Goal: Task Accomplishment & Management: Manage account settings

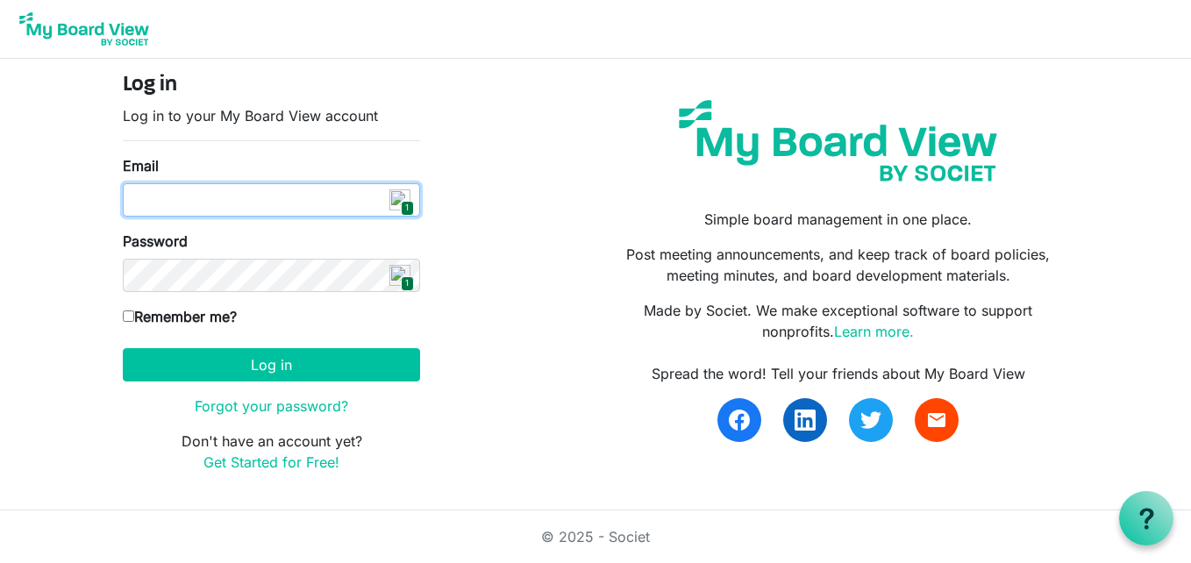
click at [296, 203] on input "Email" at bounding box center [271, 199] width 297 height 33
type input "[EMAIL_ADDRESS][DOMAIN_NAME]"
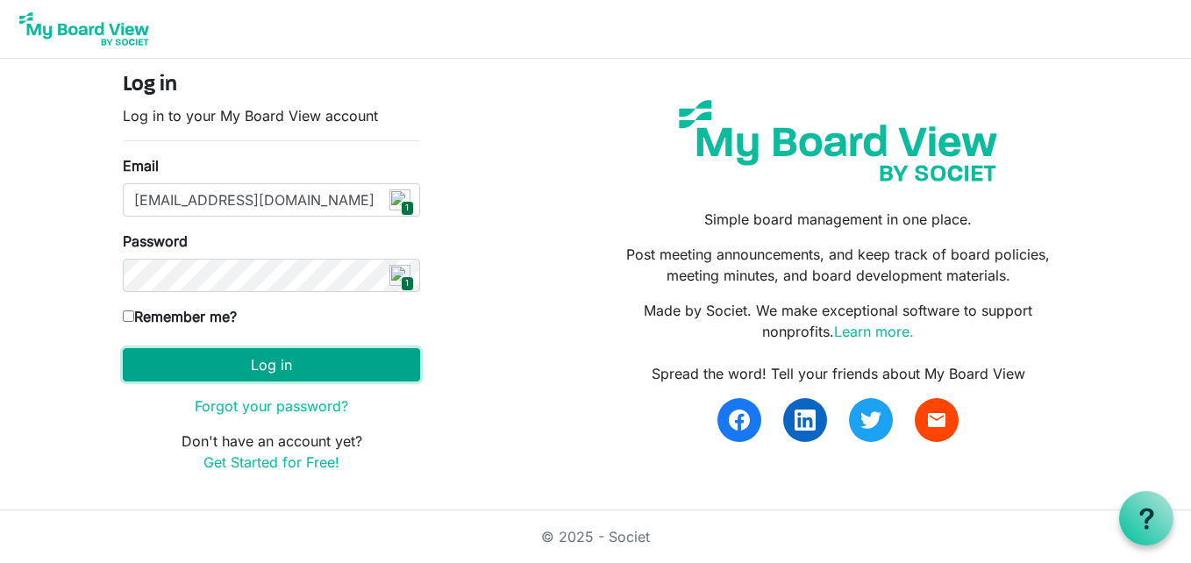
click at [256, 366] on button "Log in" at bounding box center [271, 364] width 297 height 33
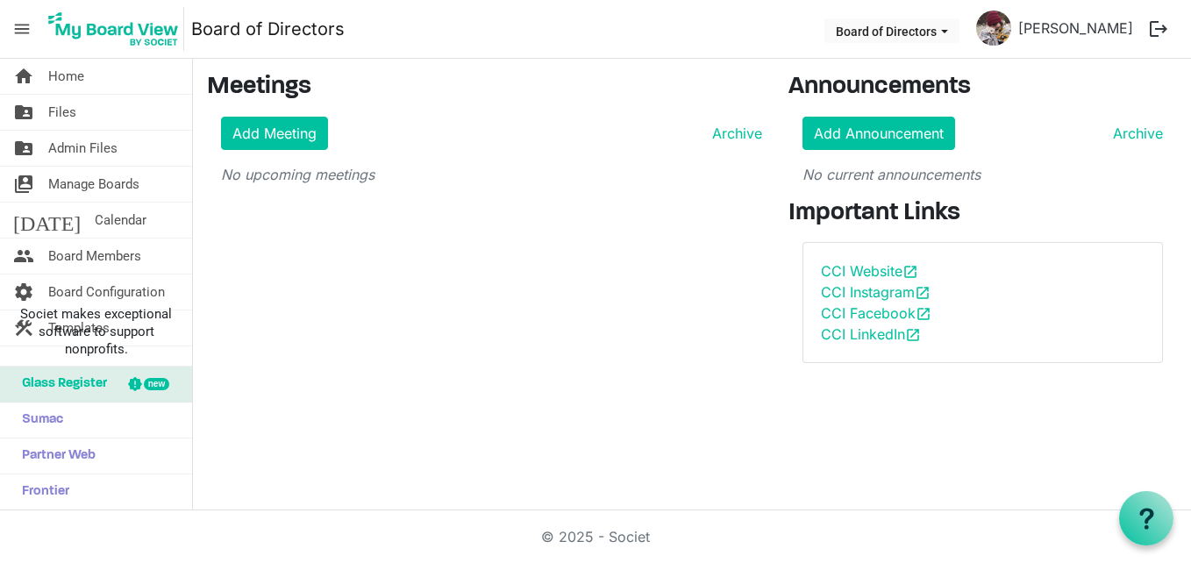
drag, startPoint x: 153, startPoint y: 251, endPoint x: 236, endPoint y: 283, distance: 88.6
click at [153, 251] on link "people Board Members" at bounding box center [96, 256] width 192 height 35
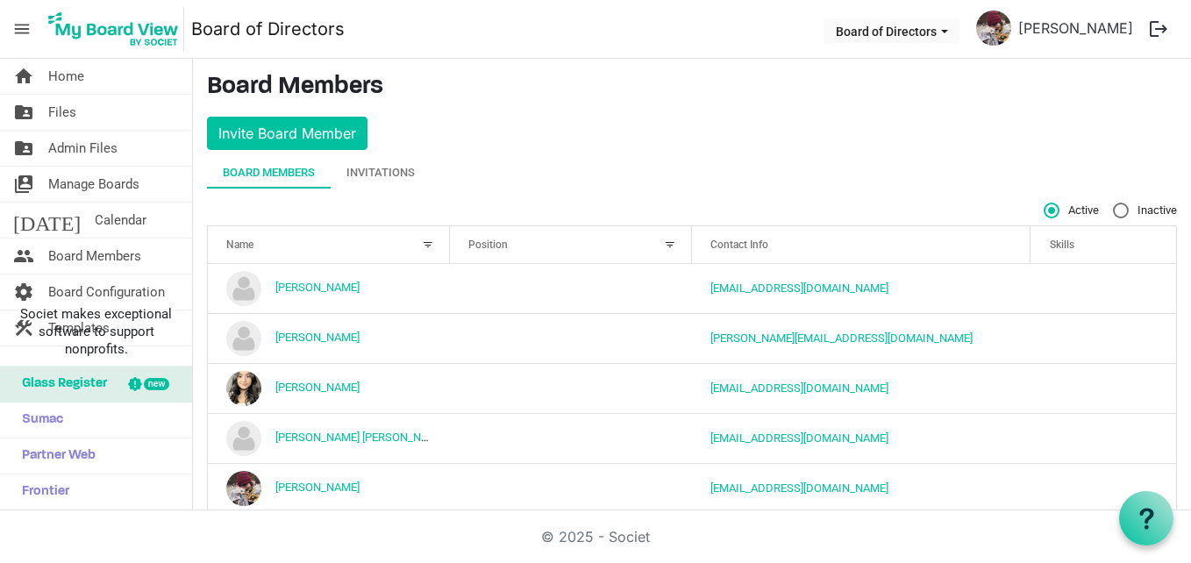
scroll to position [82, 0]
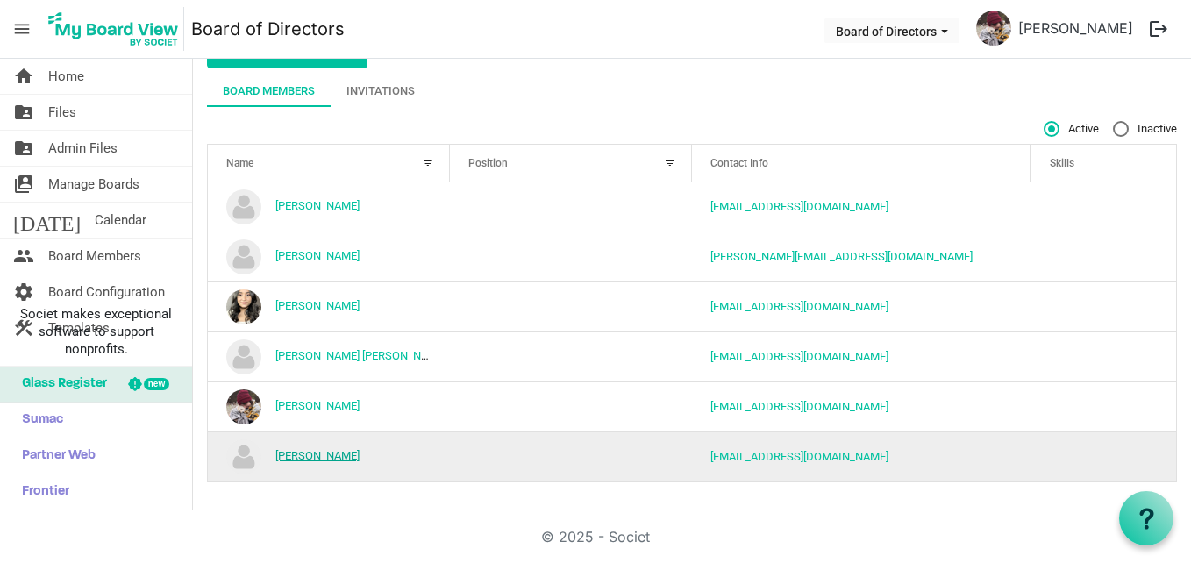
click at [337, 457] on link "Robert Howlett" at bounding box center [317, 455] width 84 height 13
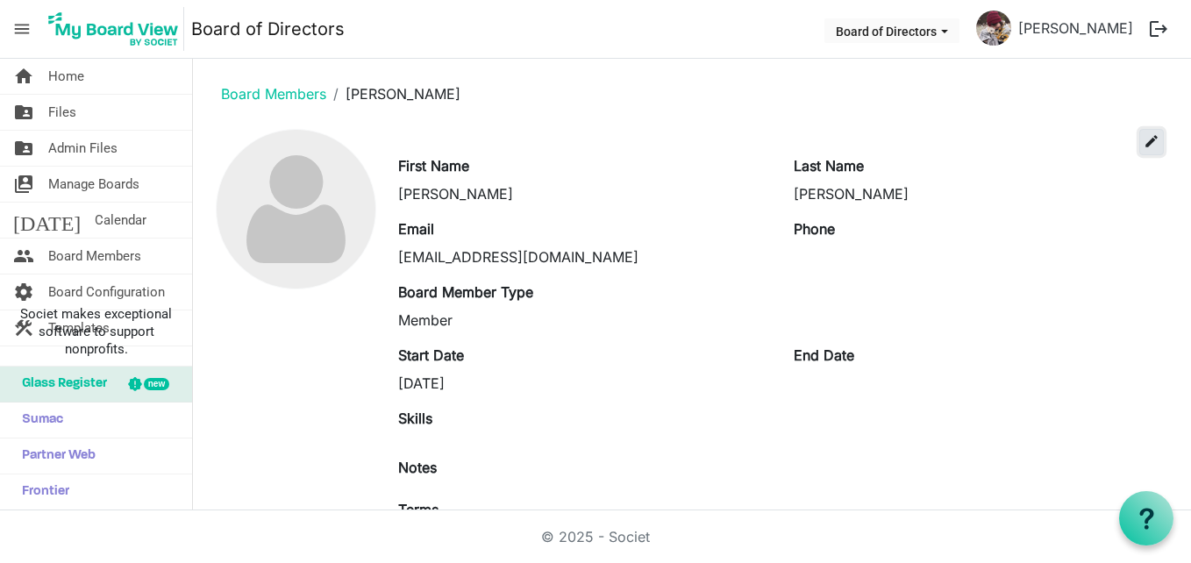
click at [1144, 146] on span "edit" at bounding box center [1152, 141] width 16 height 16
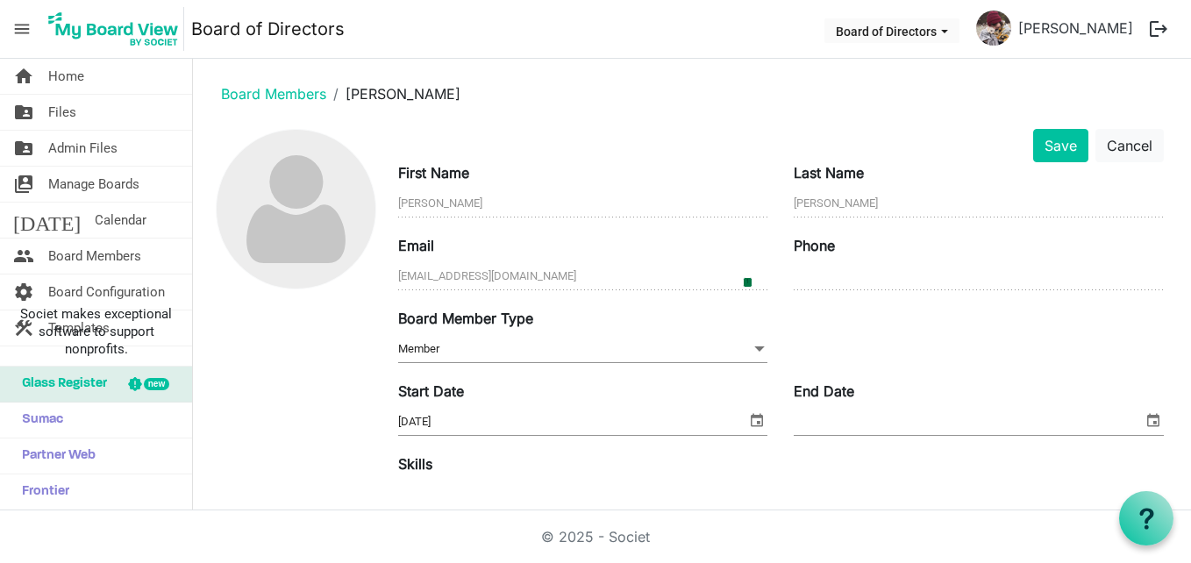
click at [752, 346] on span at bounding box center [760, 348] width 16 height 19
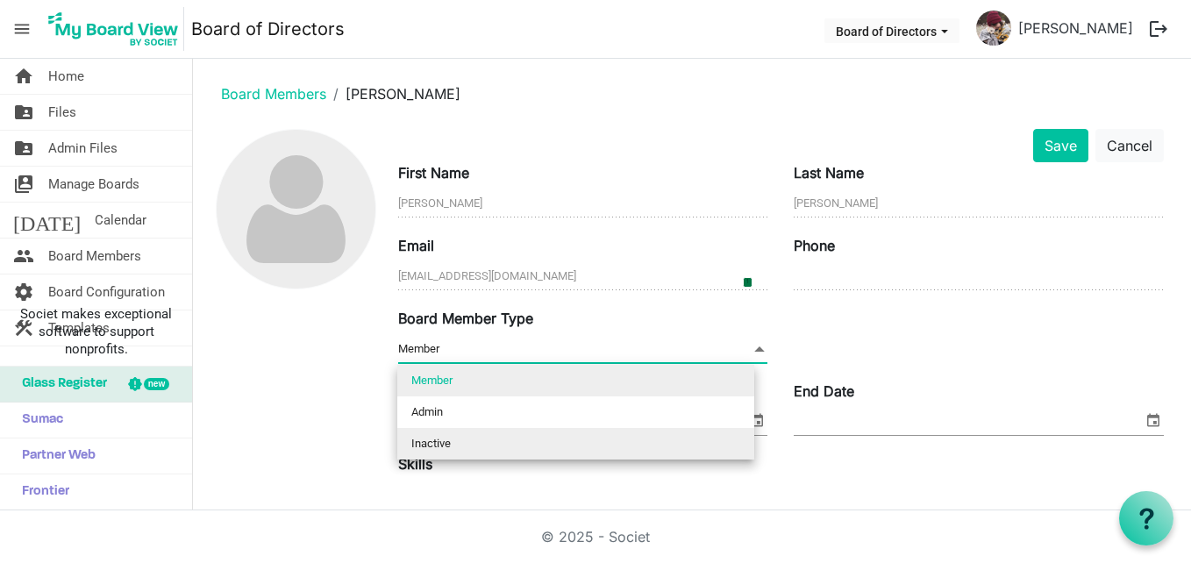
click at [686, 443] on li "Inactive" at bounding box center [575, 444] width 357 height 32
type input "Inactive"
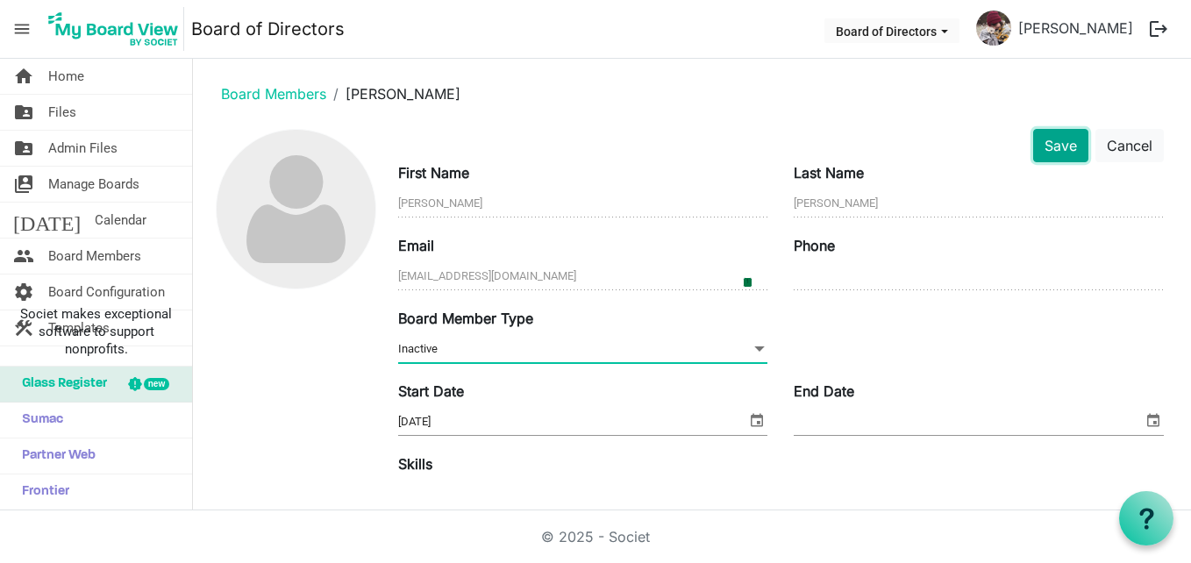
click at [1043, 157] on button "Save" at bounding box center [1060, 145] width 55 height 33
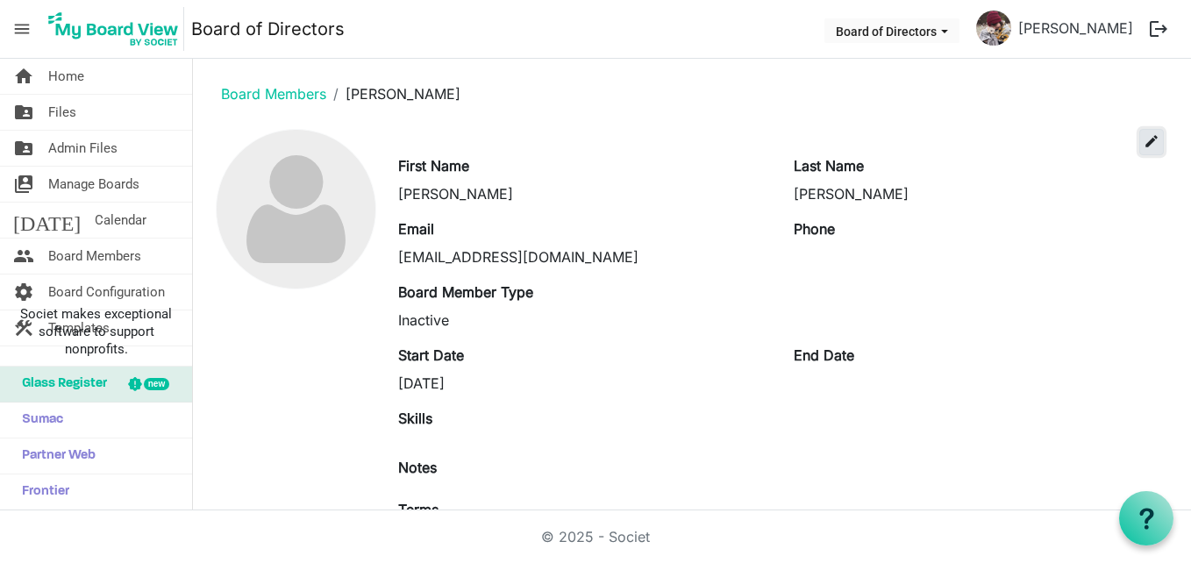
click at [1144, 144] on span "edit" at bounding box center [1152, 141] width 16 height 16
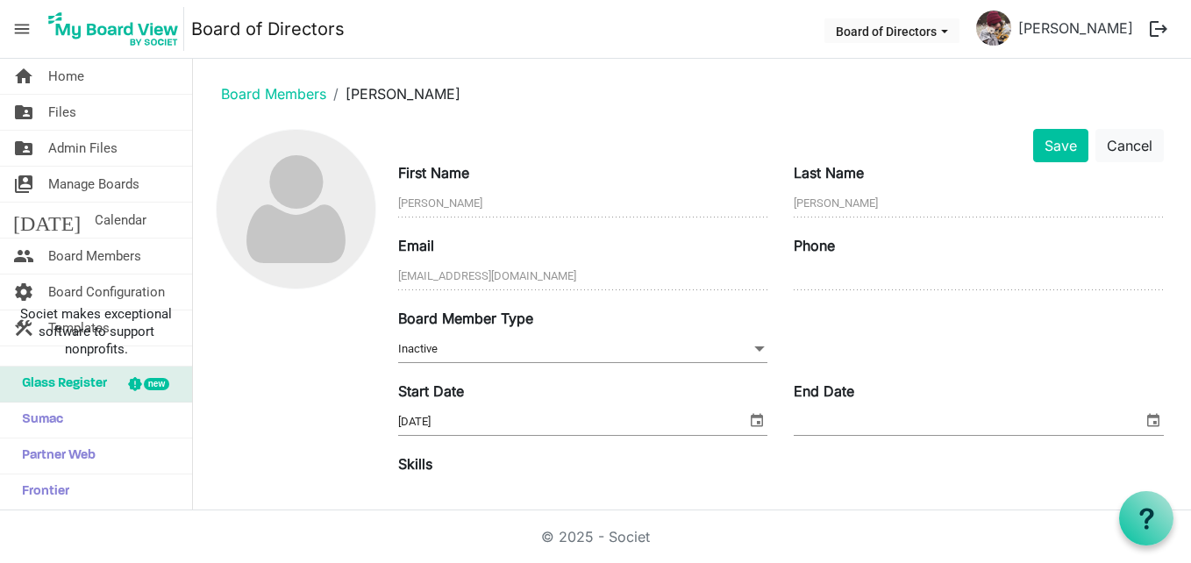
click at [842, 423] on input "End Date" at bounding box center [968, 422] width 349 height 26
click at [1143, 420] on span "select" at bounding box center [1153, 420] width 21 height 23
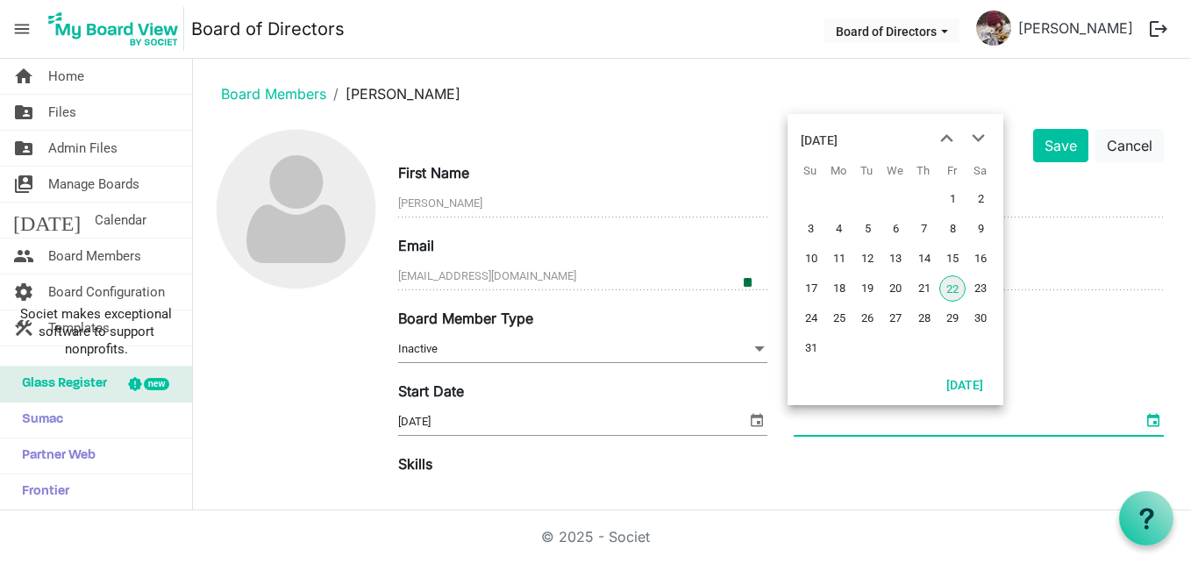
click at [956, 289] on span "22" at bounding box center [952, 288] width 26 height 26
type input "[DATE]"
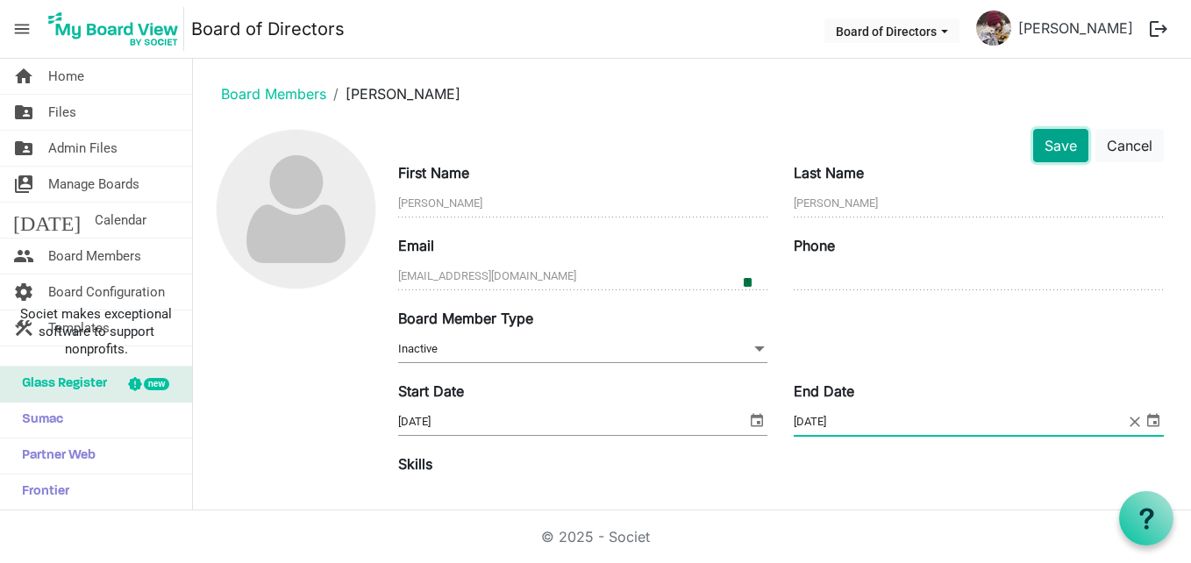
click at [1044, 132] on button "Save" at bounding box center [1060, 145] width 55 height 33
